Goal: Information Seeking & Learning: Learn about a topic

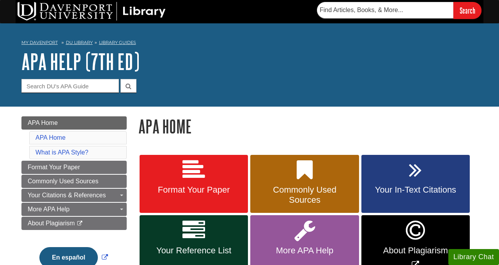
click at [253, 74] on div "APA Help (7th Ed) Guide Search Terms" at bounding box center [249, 71] width 456 height 43
click at [332, 118] on h1 "APA Home" at bounding box center [307, 126] width 339 height 20
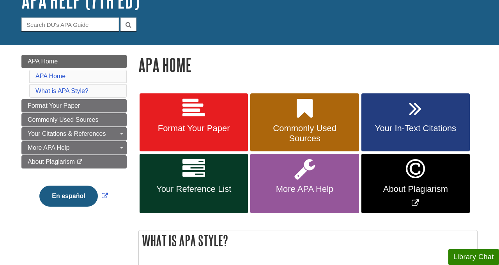
scroll to position [62, 0]
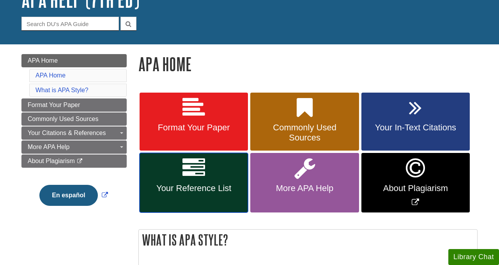
click at [191, 157] on icon at bounding box center [193, 168] width 23 height 23
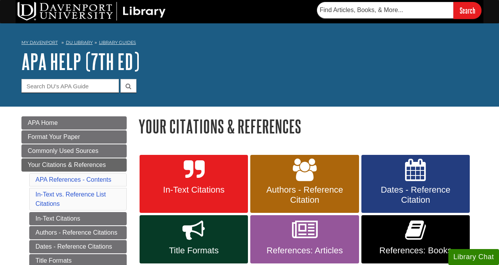
click at [185, 100] on div "My Davenport DU Library Library Guides APA APA Help (7th Ed) Your Citations & R…" at bounding box center [249, 64] width 499 height 83
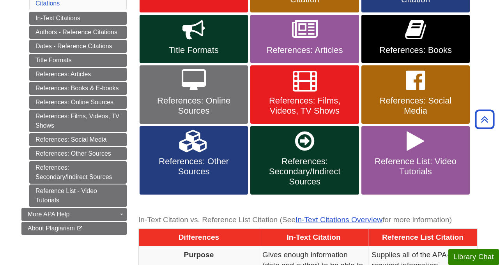
scroll to position [203, 0]
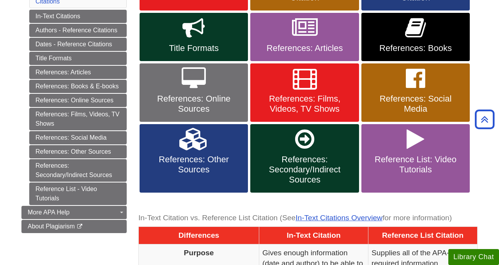
click at [27, 247] on div "Menu APA Home Format Your Paper Commonly Used Sources Your Citations & Referenc…" at bounding box center [74, 83] width 117 height 339
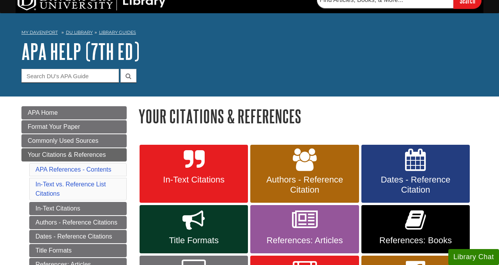
scroll to position [0, 0]
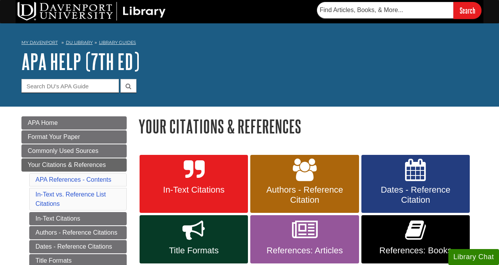
click at [308, 61] on h1 "APA Help (7th Ed)" at bounding box center [249, 61] width 456 height 23
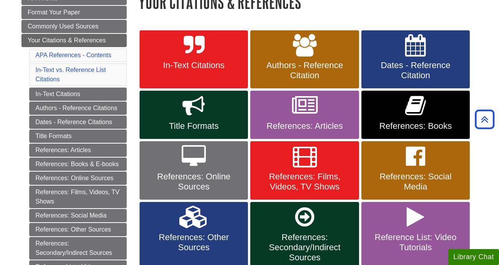
scroll to position [140, 0]
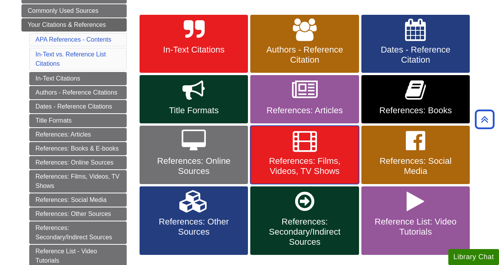
click at [292, 170] on span "References: Films, Videos, TV Shows" at bounding box center [304, 166] width 97 height 20
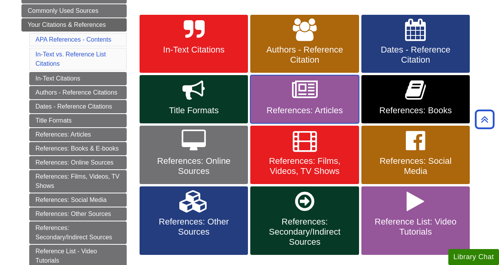
click at [291, 99] on link "References: Articles" at bounding box center [304, 99] width 108 height 48
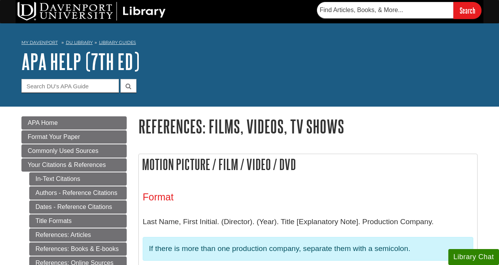
click at [349, 127] on h1 "References: Films, Videos, TV Shows" at bounding box center [307, 126] width 339 height 20
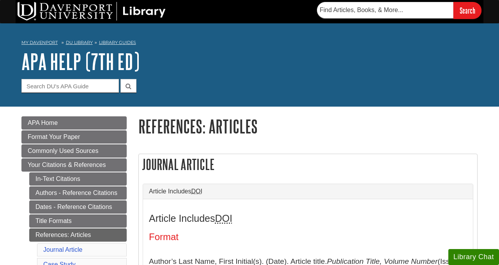
click at [331, 106] on div "My [PERSON_NAME] DU Library Library Guides APA APA Help (7th Ed) References: Ar…" at bounding box center [249, 64] width 499 height 83
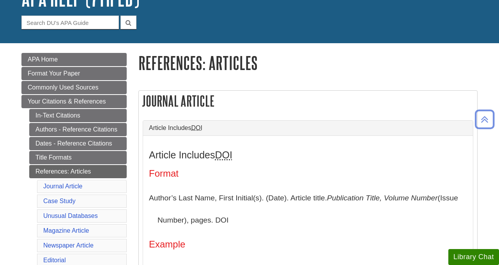
scroll to position [62, 0]
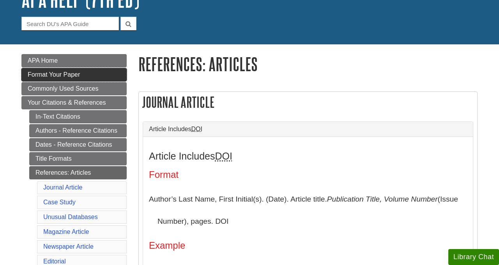
click at [65, 76] on span "Format Your Paper" at bounding box center [54, 74] width 52 height 7
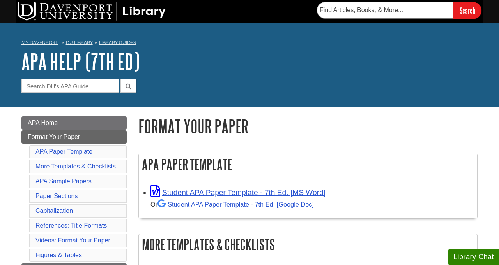
click at [211, 93] on div "My Davenport DU Library Library Guides APA APA Help (7th Ed) Format Your Paper …" at bounding box center [249, 64] width 499 height 83
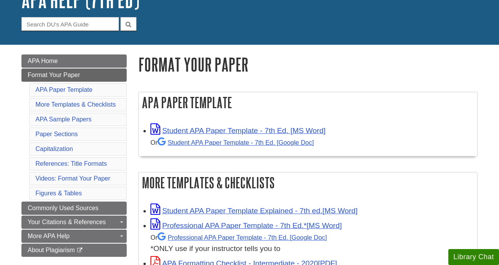
scroll to position [78, 0]
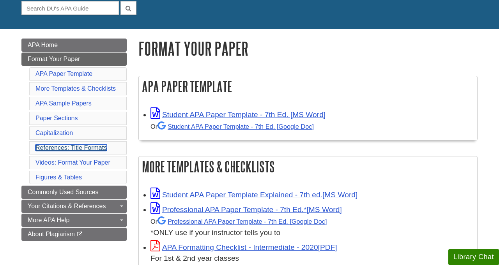
click at [97, 150] on link "References: Title Formats" at bounding box center [70, 148] width 71 height 7
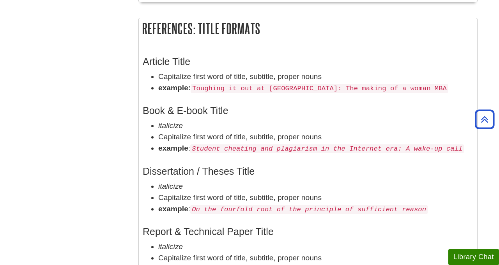
click at [238, 48] on div "Article Title Capitalize first word of title, subtitle, proper nouns example: T…" at bounding box center [308, 72] width 330 height 49
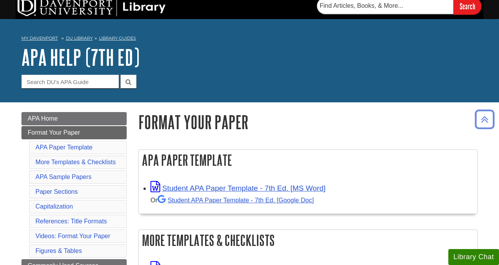
scroll to position [0, 0]
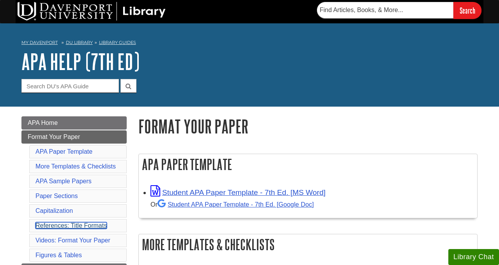
click at [95, 226] on link "References: Title Formats" at bounding box center [70, 225] width 71 height 7
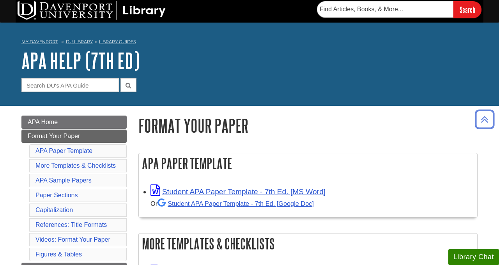
scroll to position [0, 0]
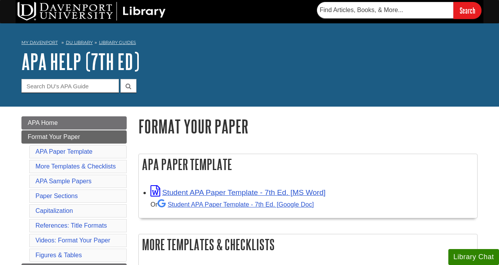
click at [264, 73] on h1 "APA Help (7th Ed)" at bounding box center [249, 61] width 456 height 23
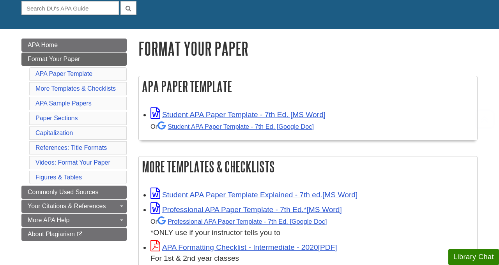
scroll to position [94, 0]
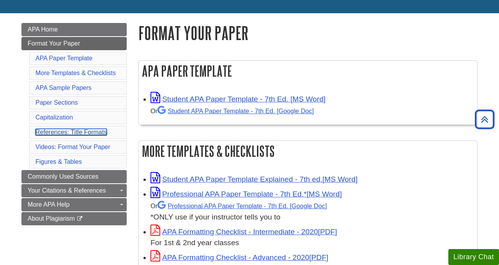
click at [65, 134] on link "References: Title Formats" at bounding box center [70, 132] width 71 height 7
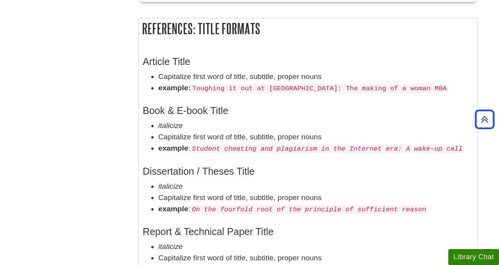
drag, startPoint x: 1, startPoint y: 78, endPoint x: 0, endPoint y: 129, distance: 50.7
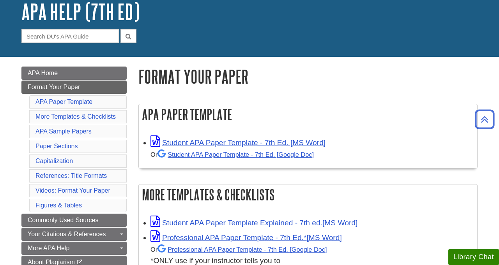
scroll to position [46, 0]
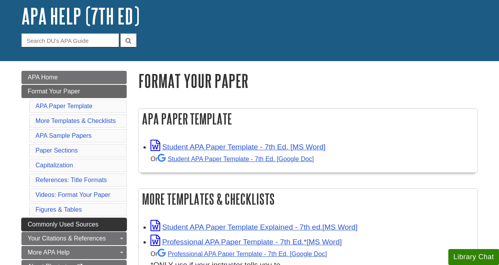
click at [40, 224] on span "Commonly Used Sources" at bounding box center [63, 224] width 71 height 7
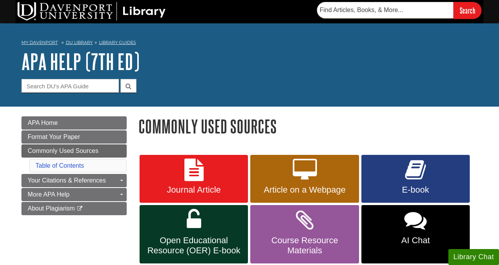
click at [264, 84] on form "Guide Search Terms" at bounding box center [249, 86] width 456 height 14
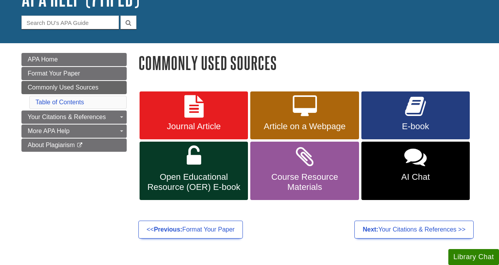
scroll to position [78, 0]
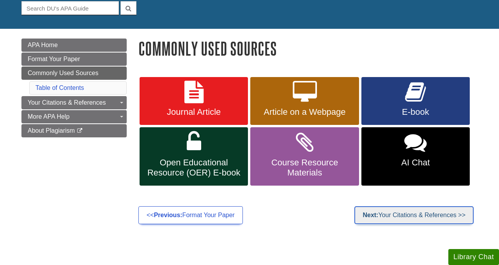
click at [416, 216] on link "Next: Your Citations & References >>" at bounding box center [413, 215] width 119 height 18
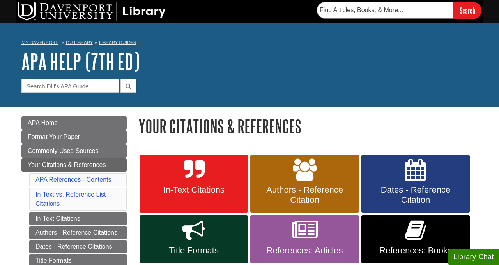
click at [311, 94] on div "My [PERSON_NAME] DU Library Library Guides APA APA Help (7th Ed) Your Citations…" at bounding box center [249, 64] width 499 height 83
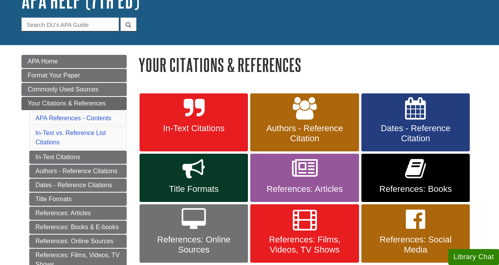
scroll to position [62, 0]
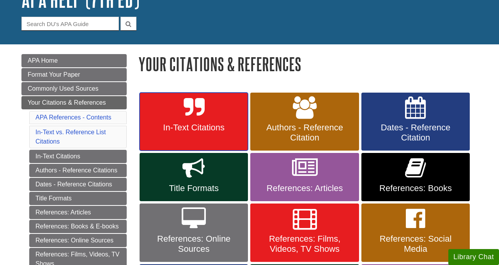
click at [211, 118] on link "In-Text Citations" at bounding box center [193, 122] width 108 height 58
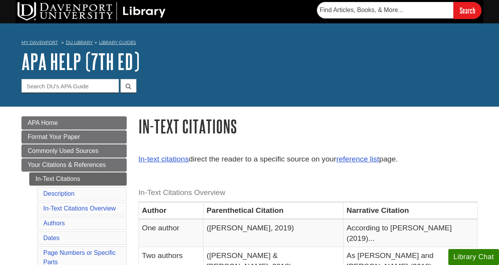
click at [304, 88] on form "Guide Search Terms" at bounding box center [249, 86] width 456 height 14
